Goal: Transaction & Acquisition: Purchase product/service

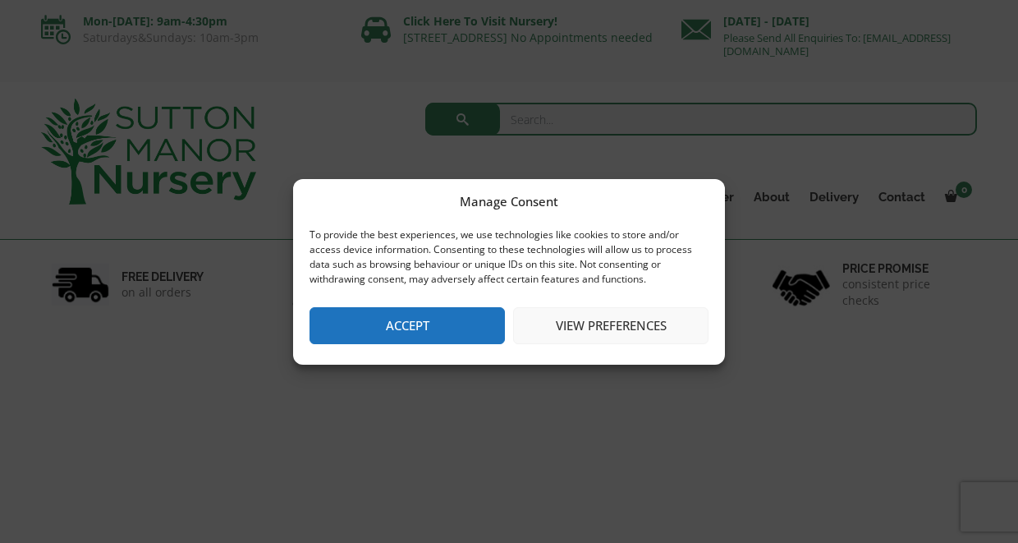
click at [419, 331] on button "Accept" at bounding box center [407, 325] width 195 height 37
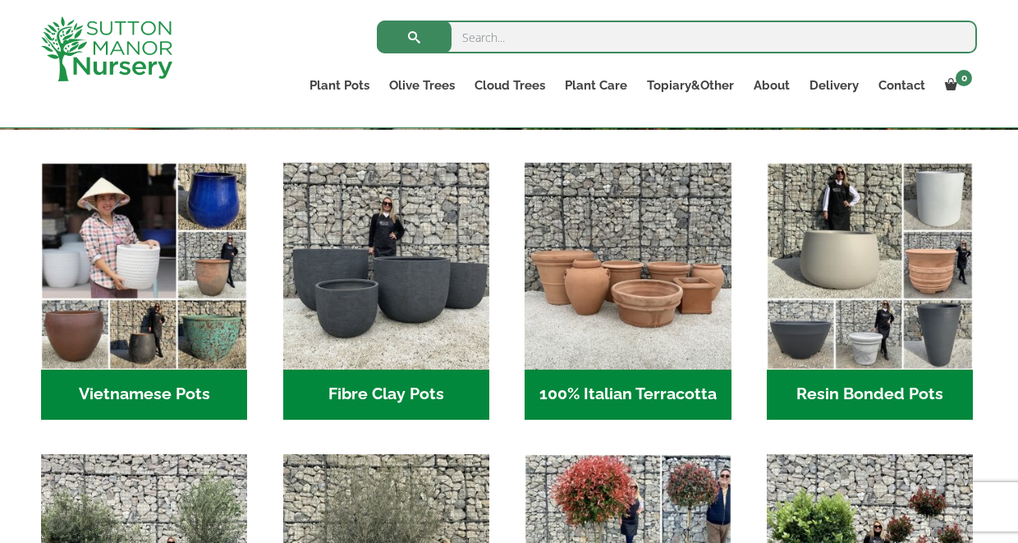
scroll to position [526, 0]
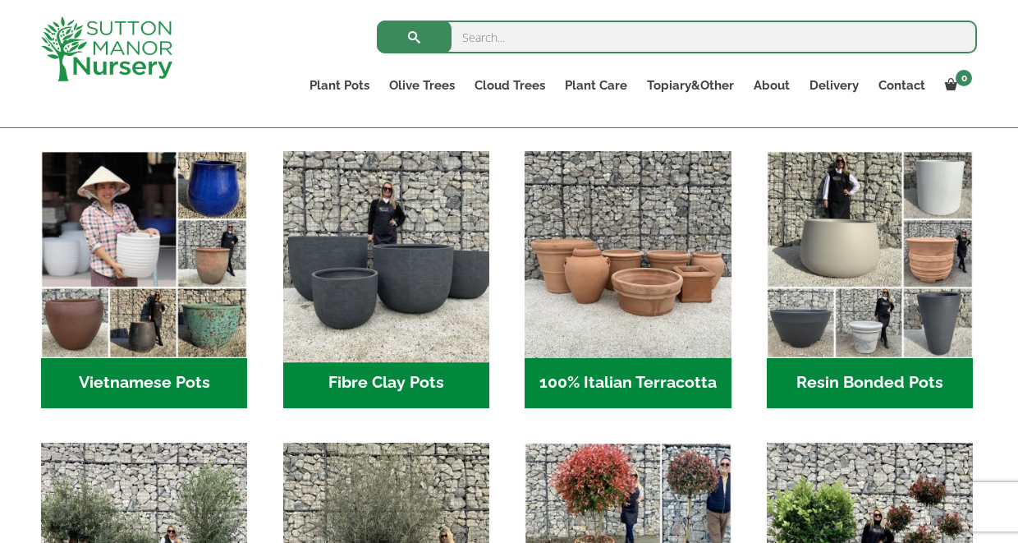
click at [406, 292] on img "Visit product category Fibre Clay Pots" at bounding box center [386, 254] width 217 height 217
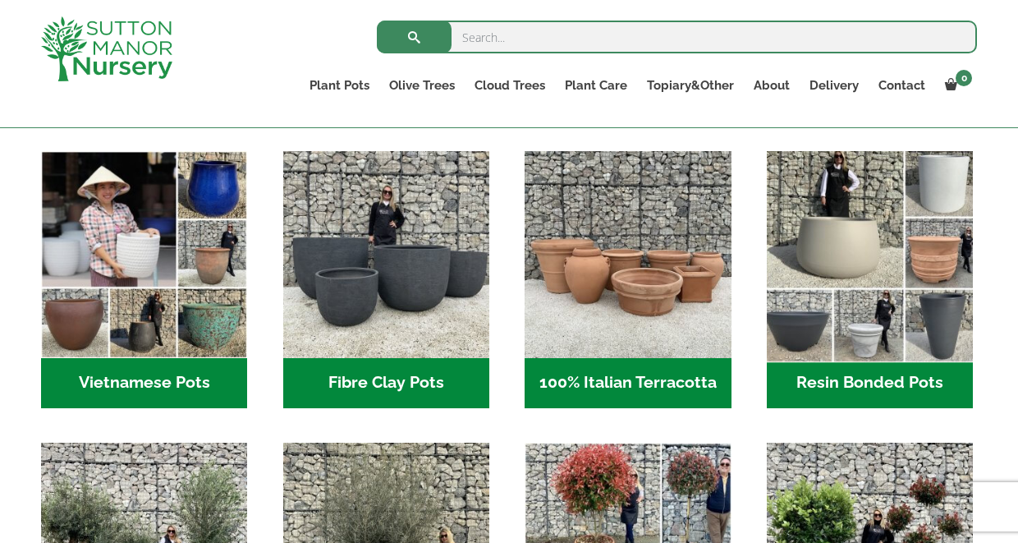
click at [888, 246] on img "Visit product category Resin Bonded Pots" at bounding box center [870, 254] width 217 height 217
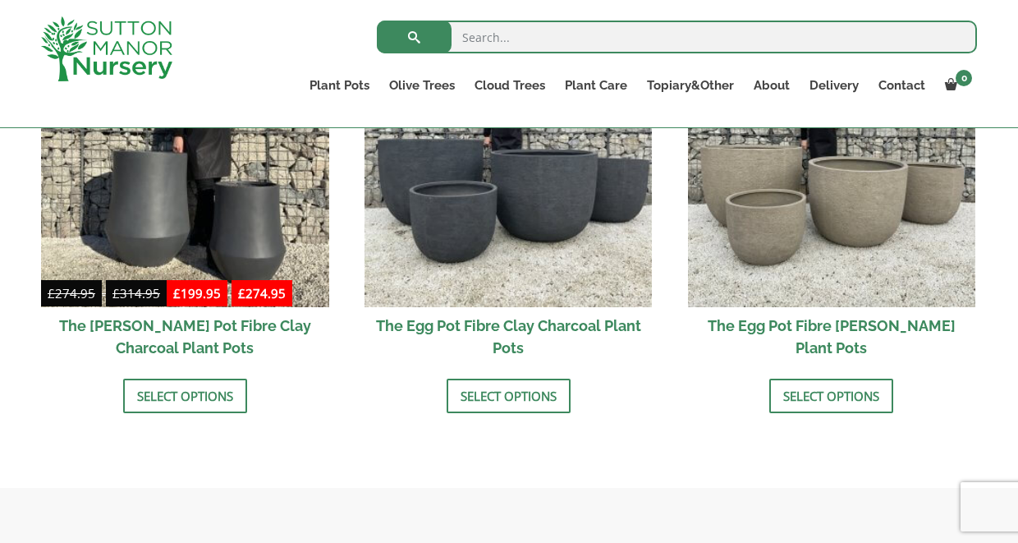
scroll to position [638, 0]
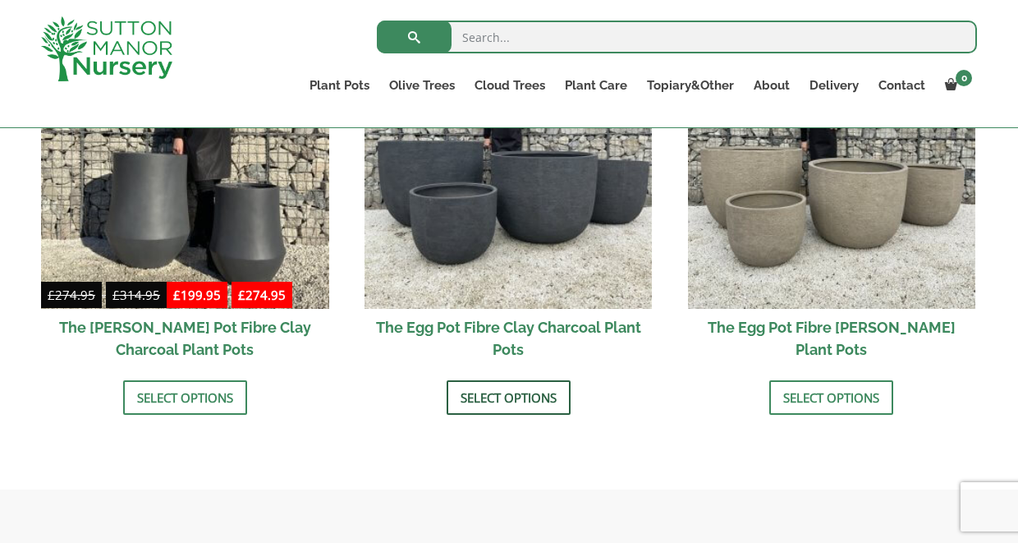
click at [491, 401] on link "Select options" at bounding box center [509, 397] width 124 height 34
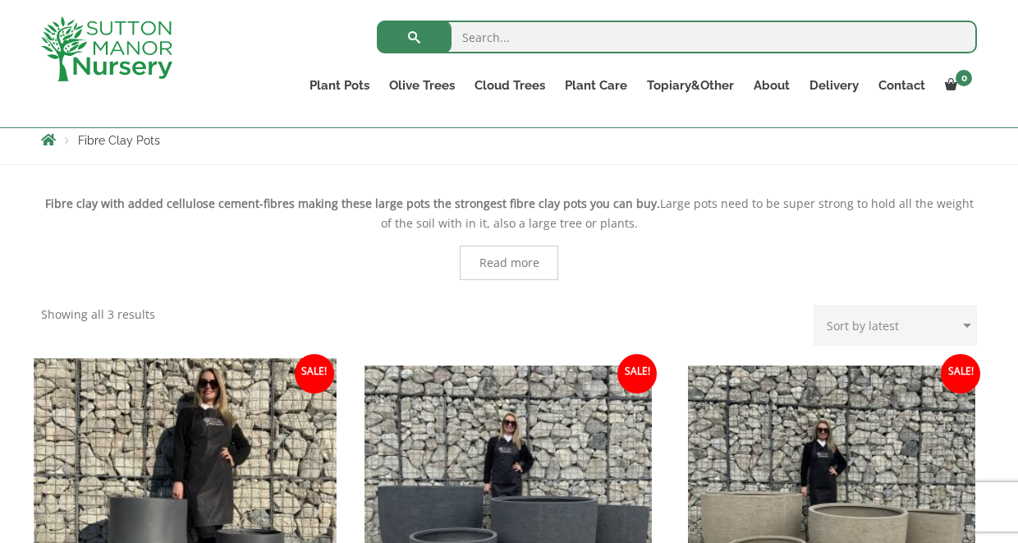
scroll to position [276, 0]
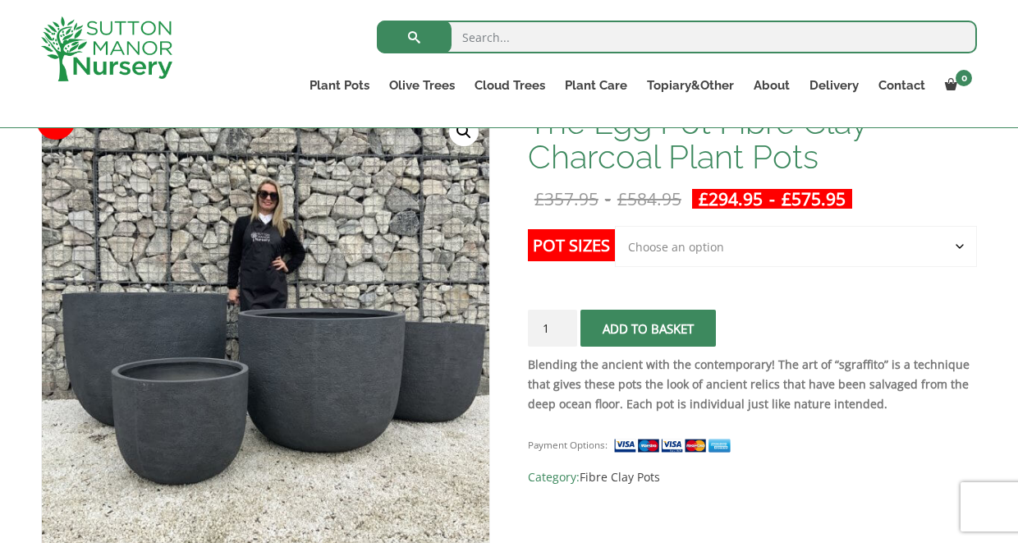
scroll to position [279, 0]
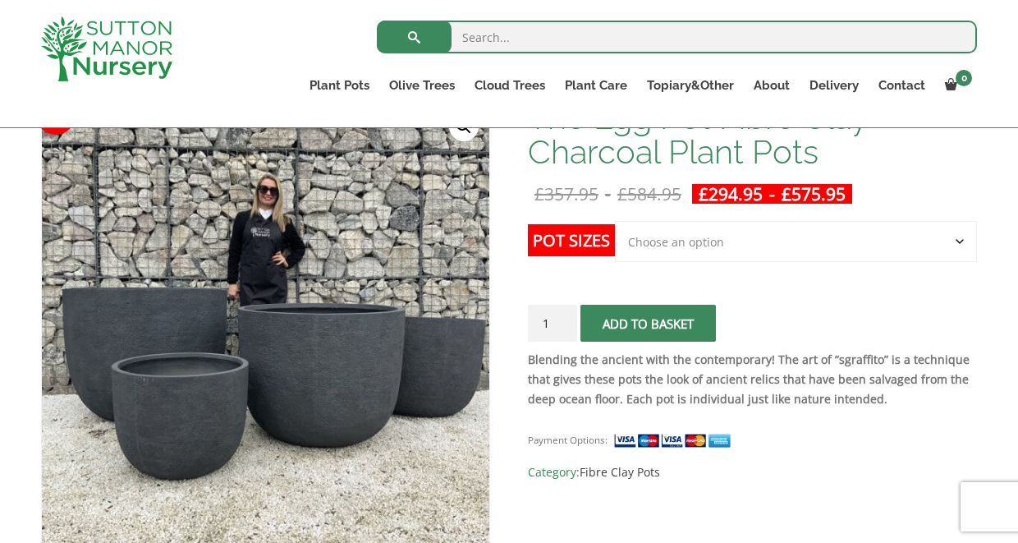
click at [958, 237] on select "Choose an option Click here to buy the 5th To Largest Pot In The Picture Click …" at bounding box center [796, 241] width 362 height 41
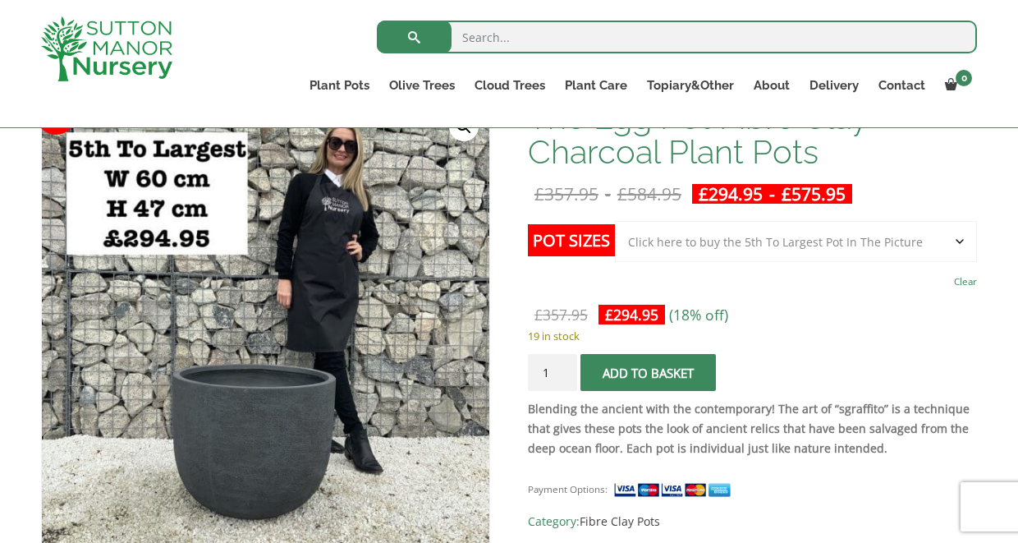
select select "Click here to buy The Largest Pot In The Picture"
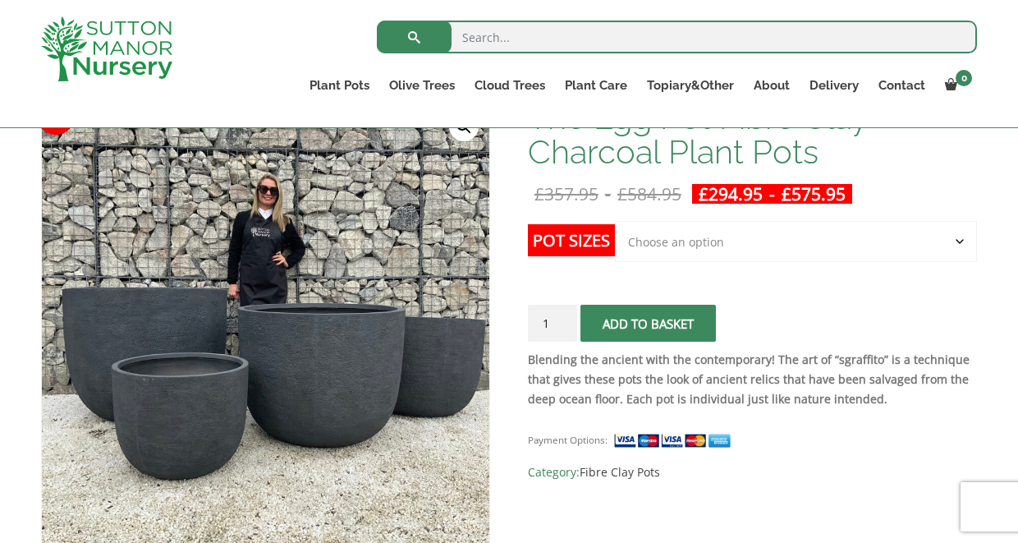
select select "Click here to buy The Largest Pot In The Picture"
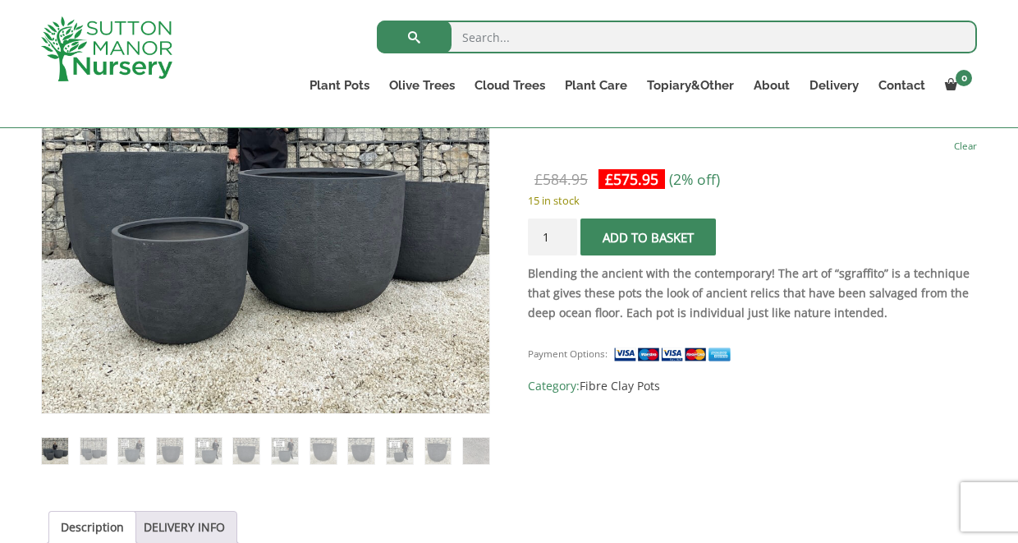
scroll to position [411, 0]
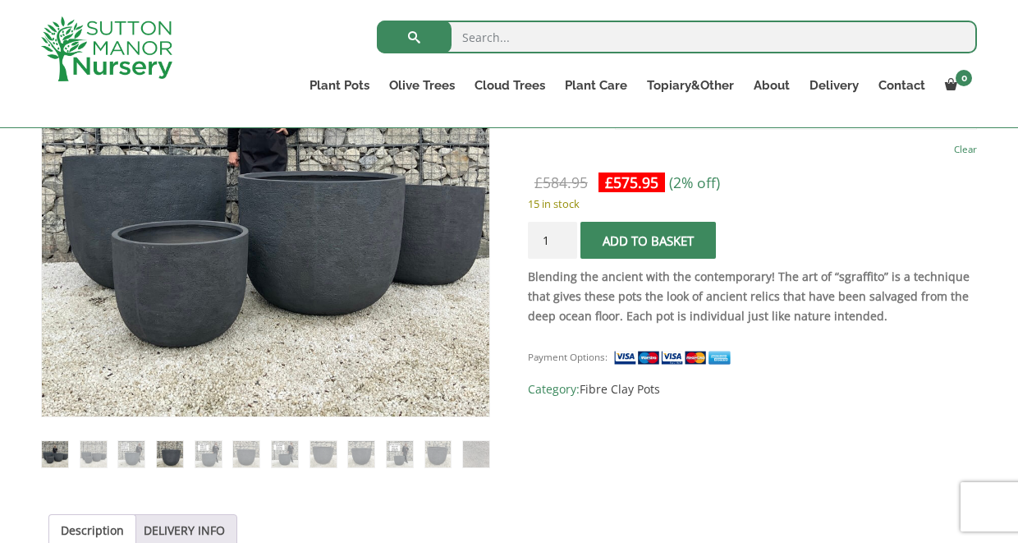
click at [172, 446] on img at bounding box center [170, 454] width 26 height 26
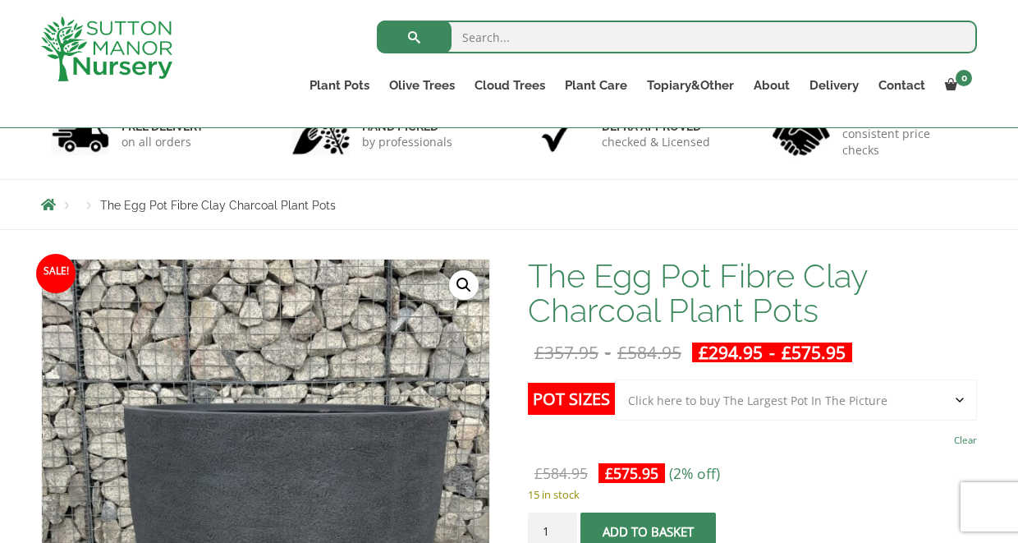
scroll to position [119, 0]
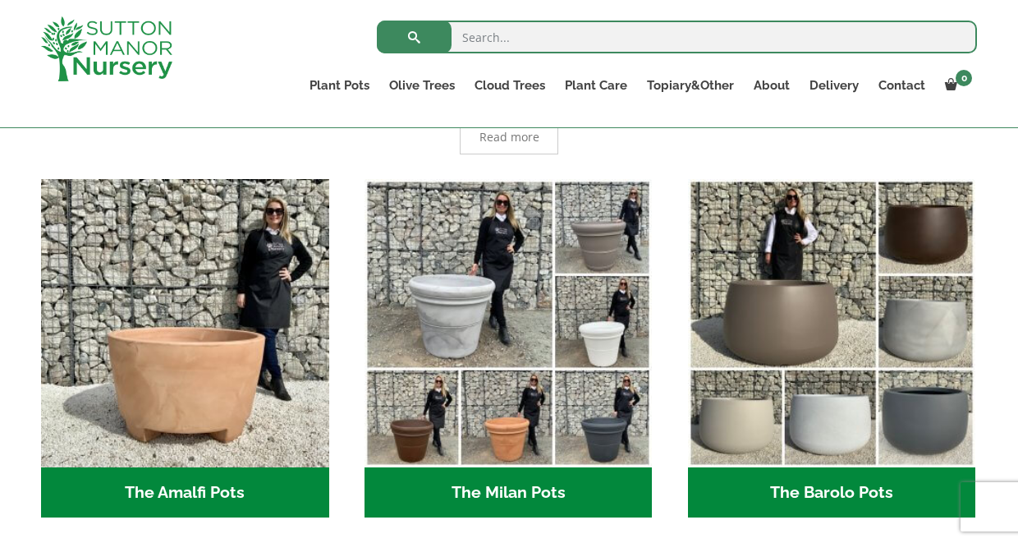
scroll to position [385, 0]
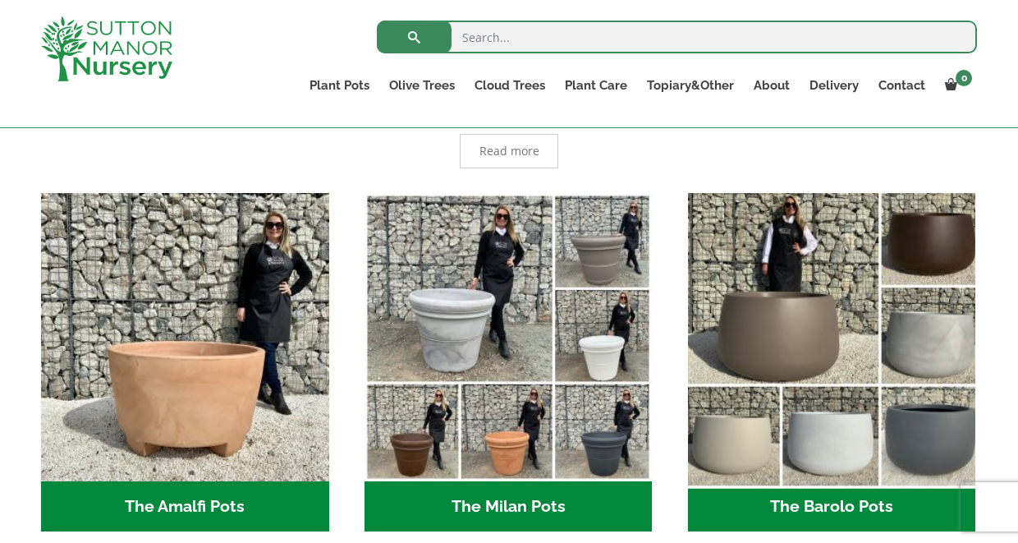
click at [790, 305] on img "Visit product category The Barolo Pots" at bounding box center [832, 337] width 302 height 302
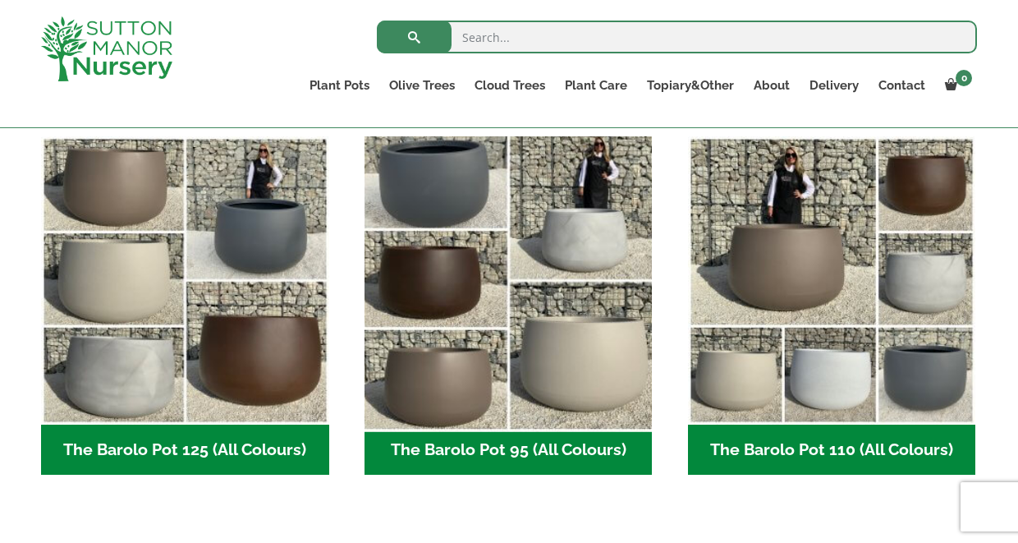
scroll to position [795, 0]
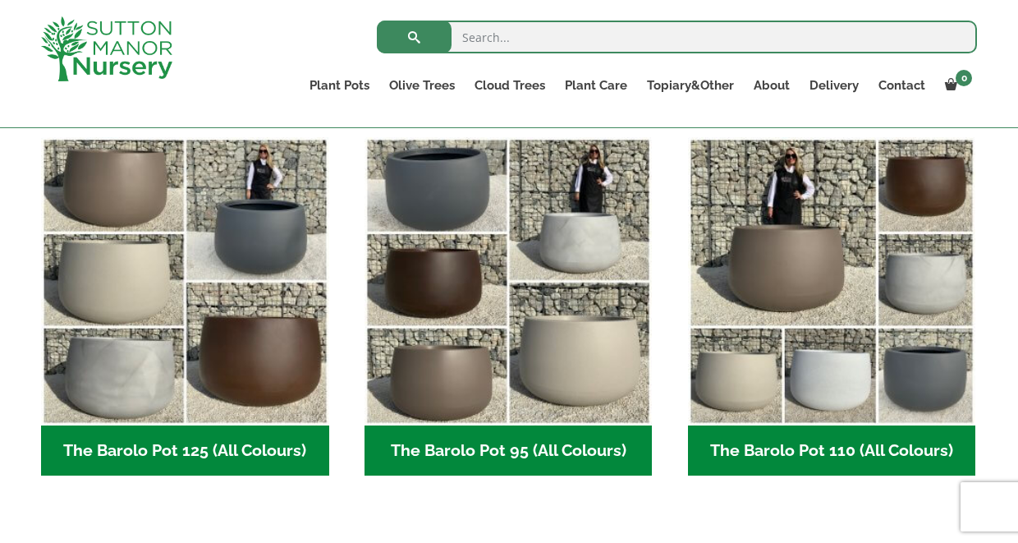
click at [216, 458] on h2 "The Barolo Pot 125 (All Colours) (6)" at bounding box center [185, 450] width 288 height 51
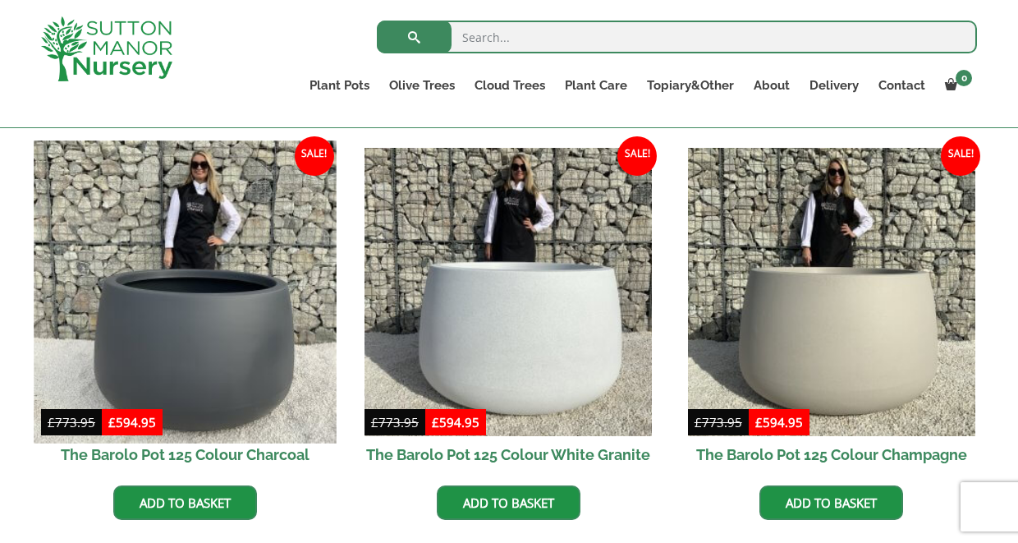
click at [223, 374] on img at bounding box center [185, 291] width 302 height 302
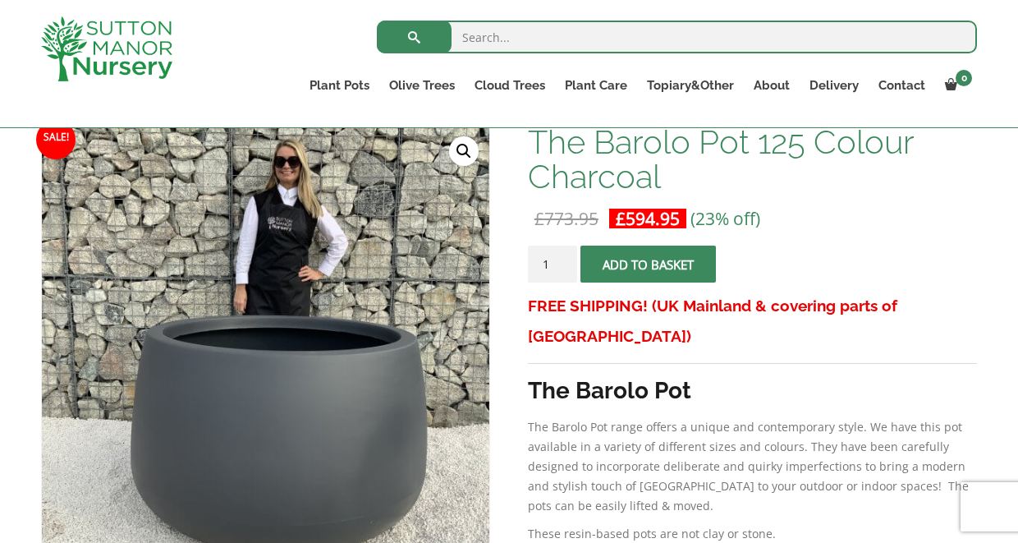
scroll to position [246, 0]
